Goal: Navigation & Orientation: Find specific page/section

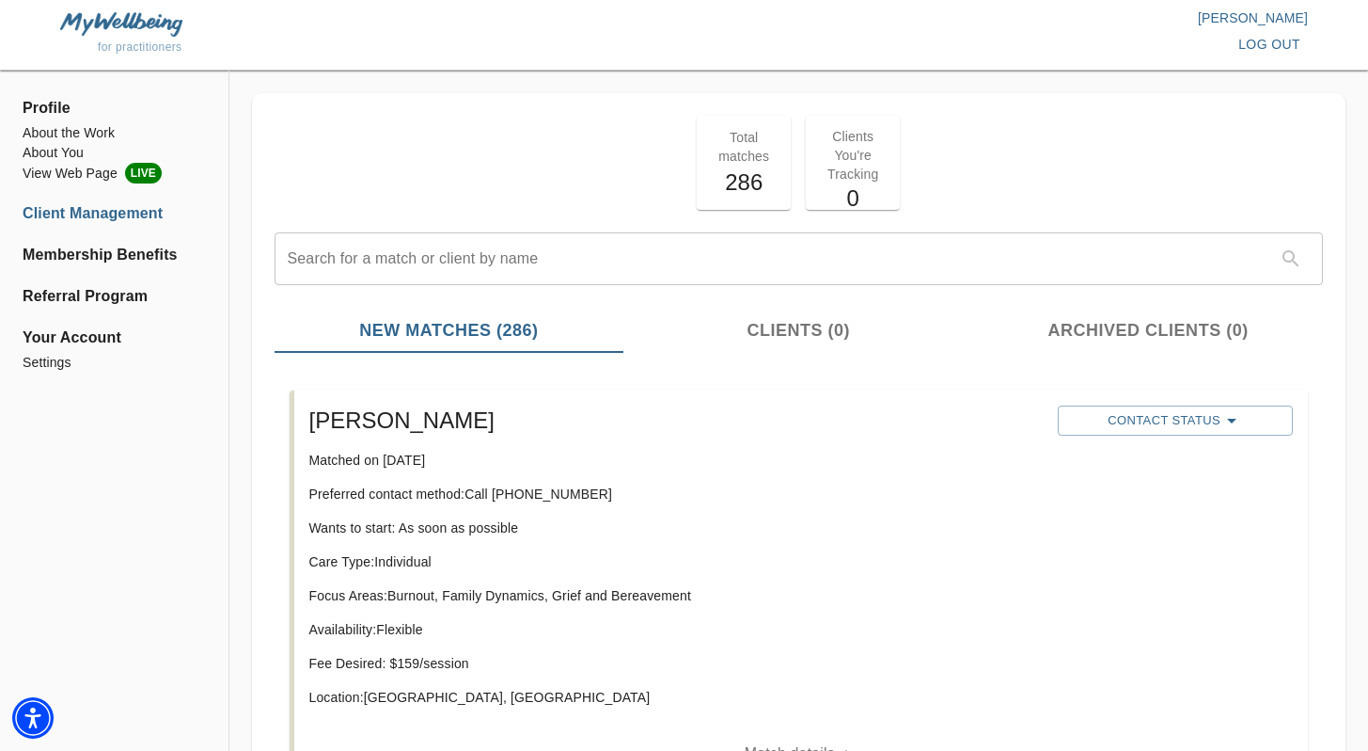
scroll to position [209, 0]
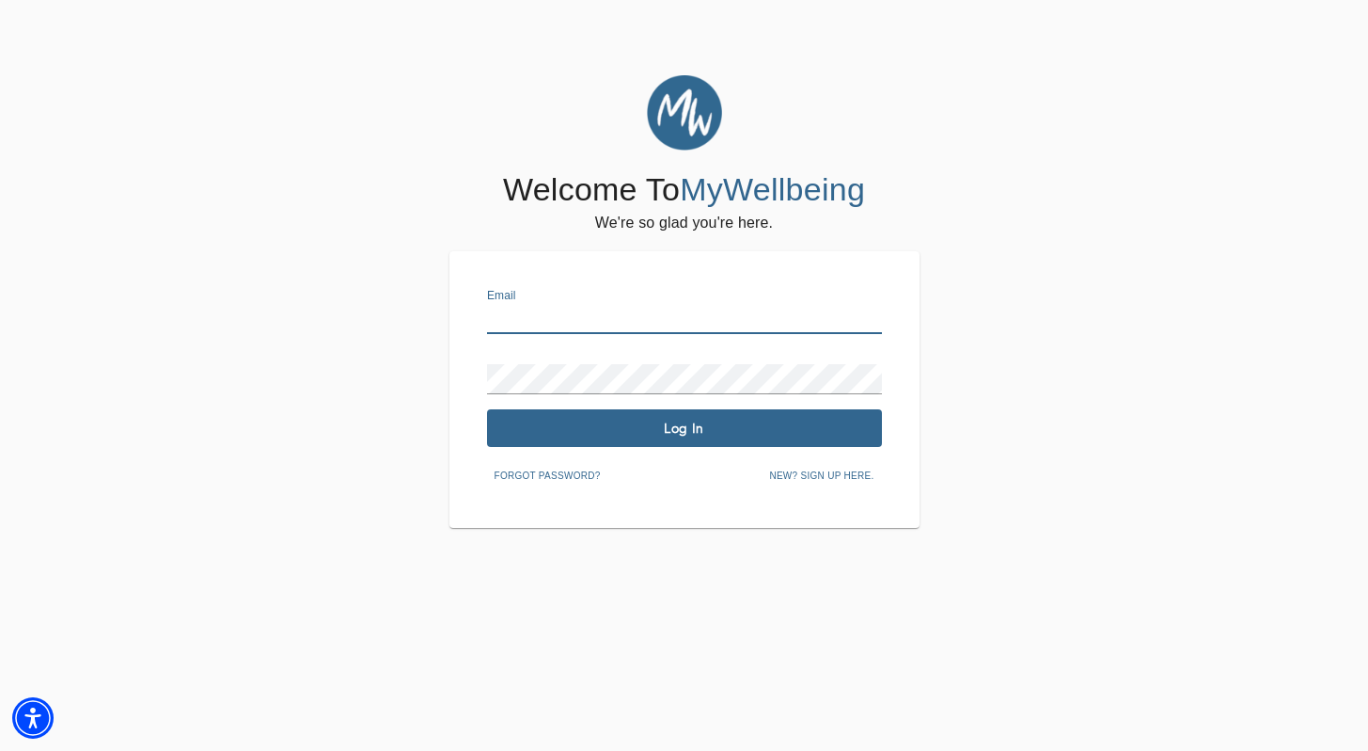
click at [671, 322] on input "text" at bounding box center [684, 319] width 395 height 30
type input "shaunte.gardener@mywellbeing.com"
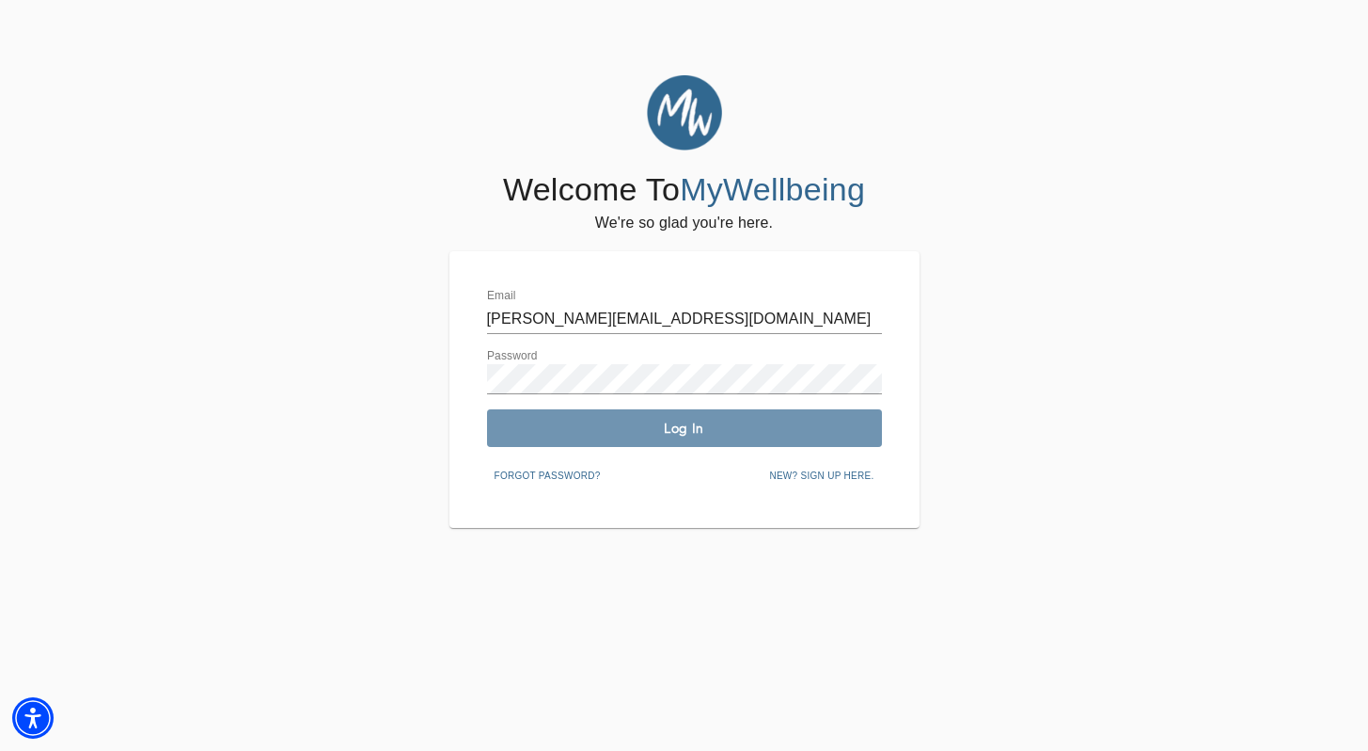
click at [703, 426] on span "Log In" at bounding box center [685, 428] width 380 height 18
